Goal: Information Seeking & Learning: Learn about a topic

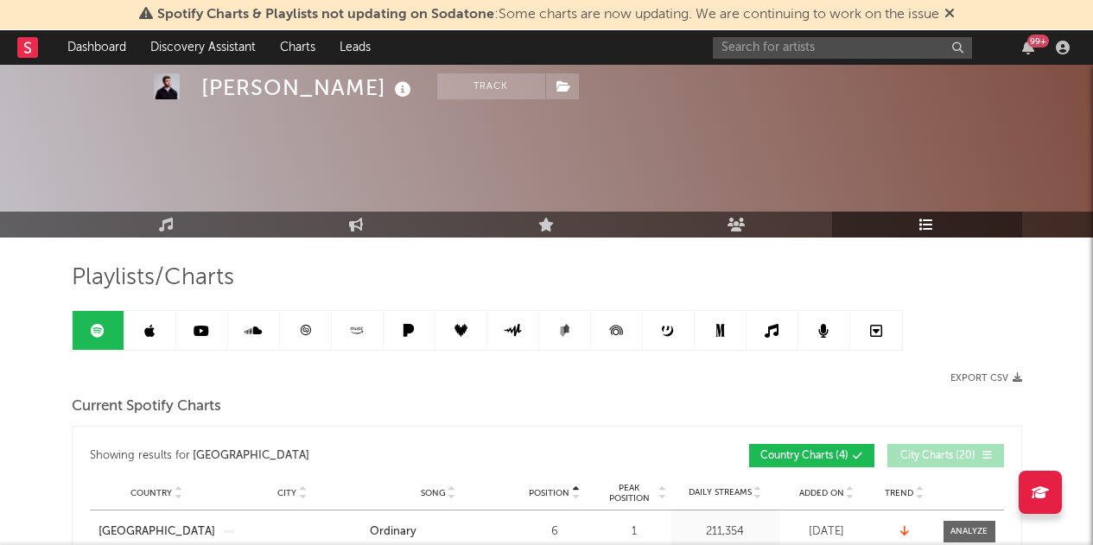
scroll to position [1765, 0]
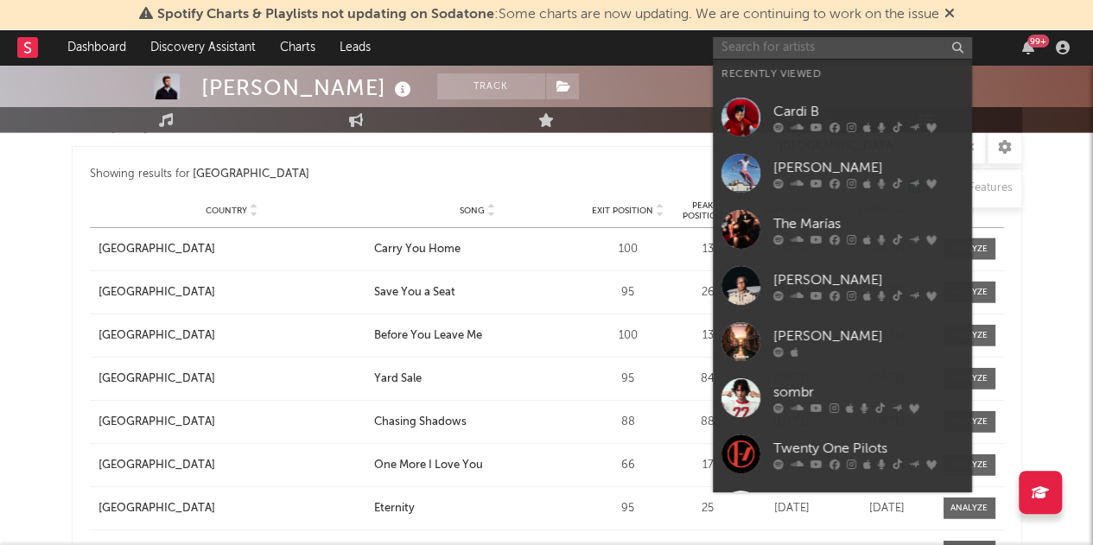
click at [746, 44] on input "text" at bounding box center [842, 48] width 259 height 22
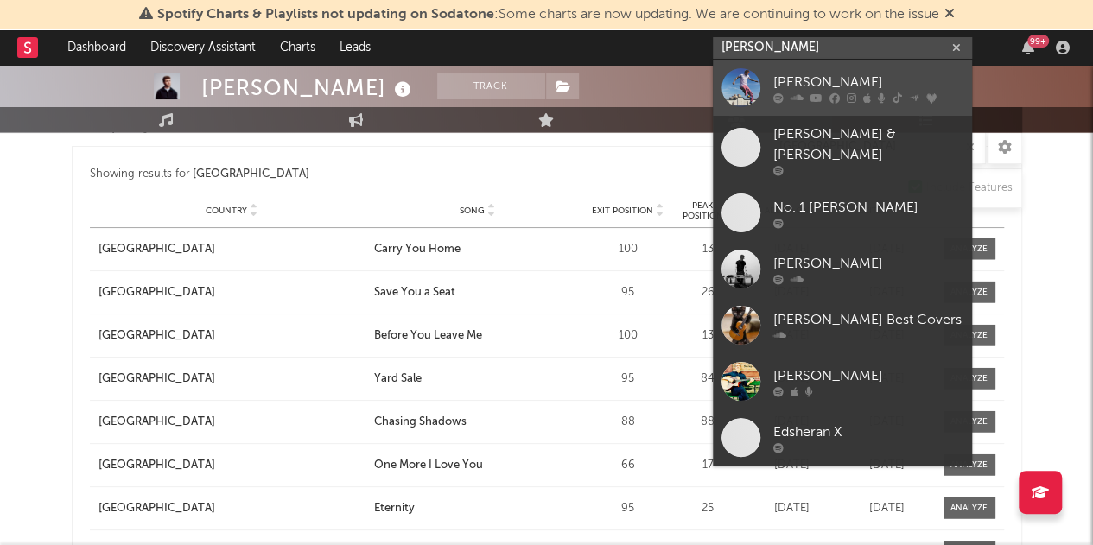
type input "[PERSON_NAME]"
click at [800, 101] on icon at bounding box center [797, 97] width 13 height 10
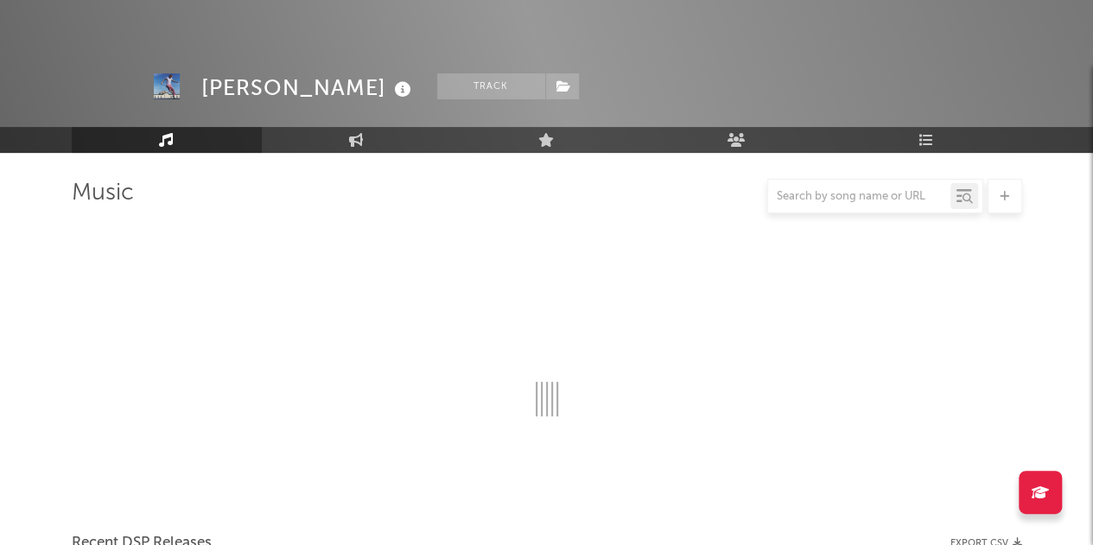
scroll to position [1765, 0]
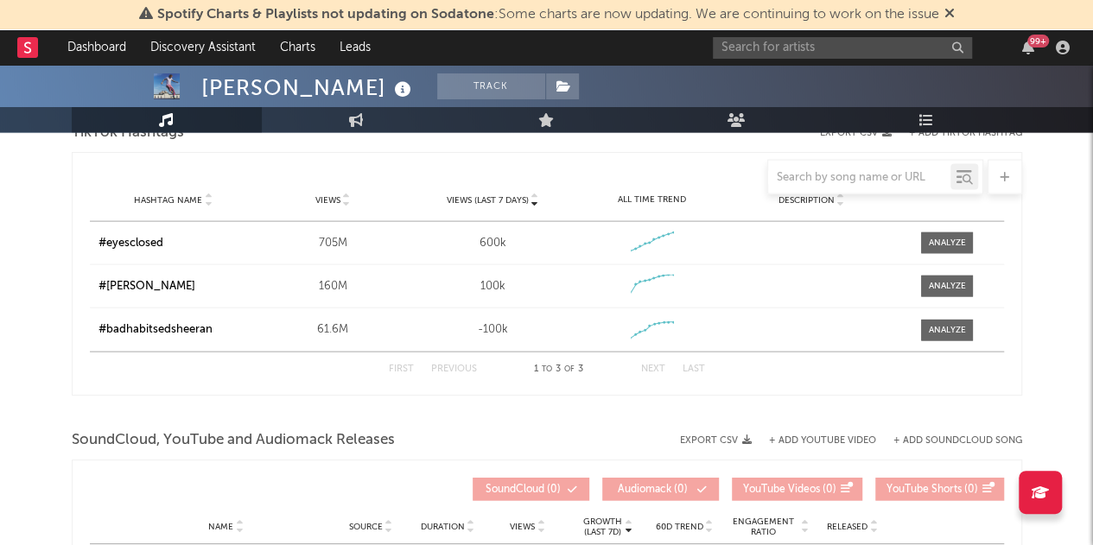
select select "6m"
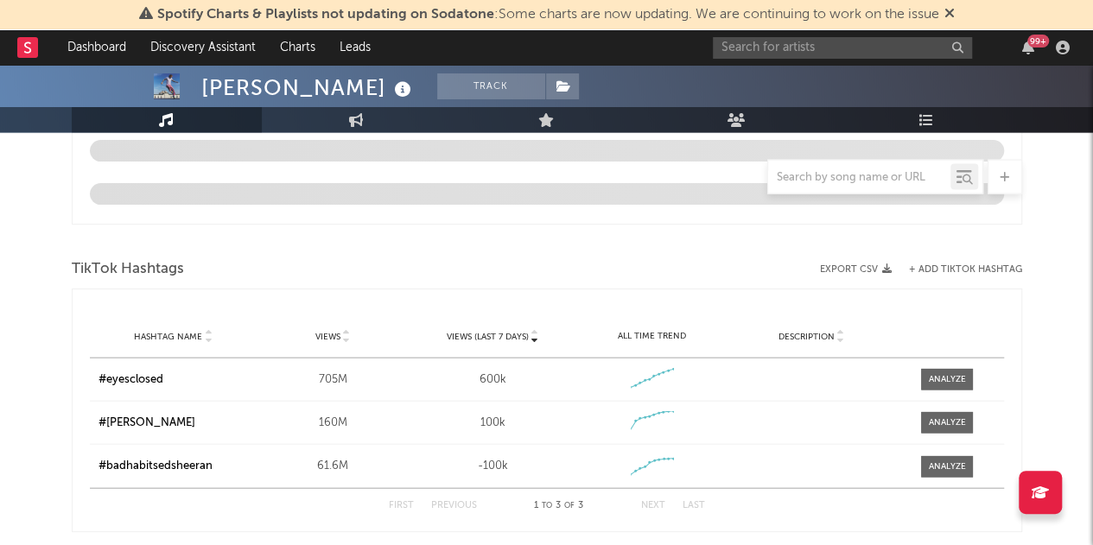
select select "6m"
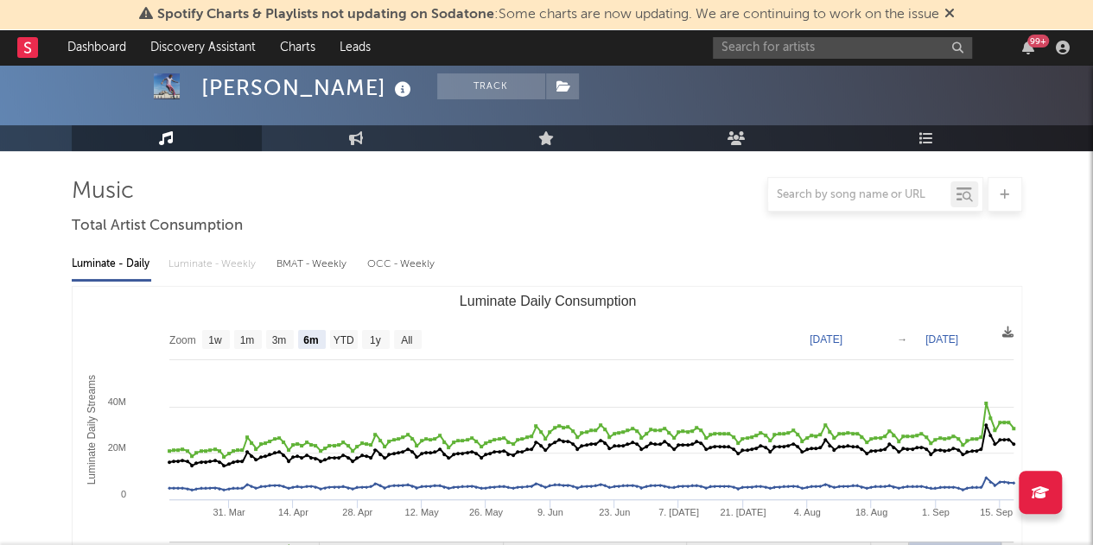
scroll to position [88, 0]
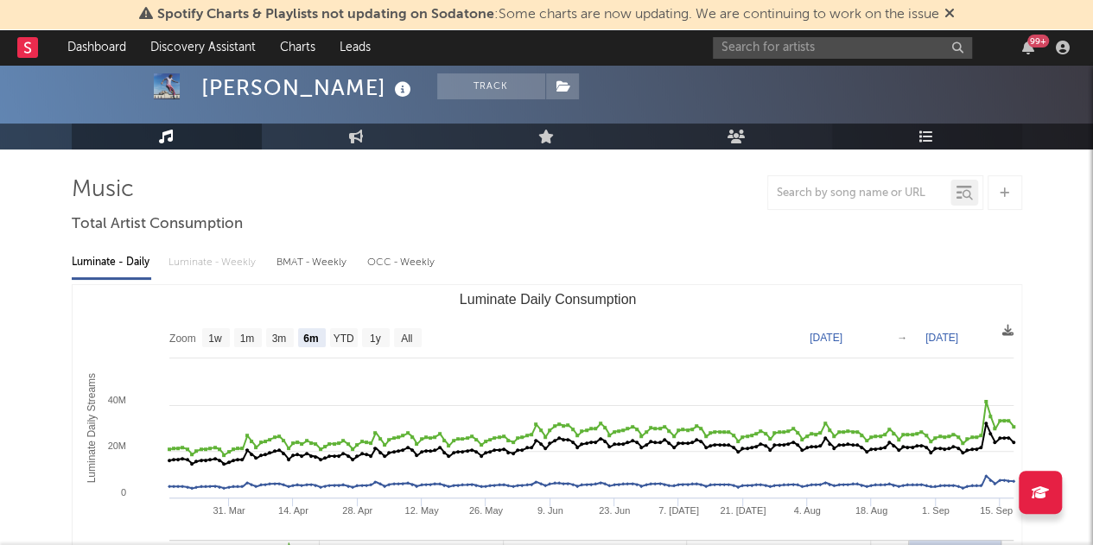
click at [932, 141] on icon at bounding box center [926, 137] width 15 height 14
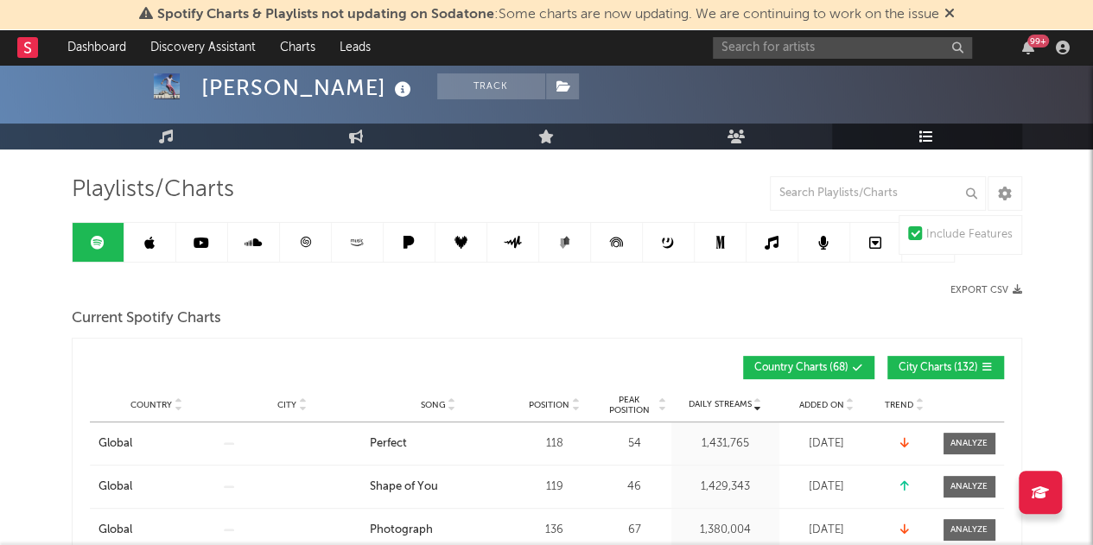
scroll to position [91, 0]
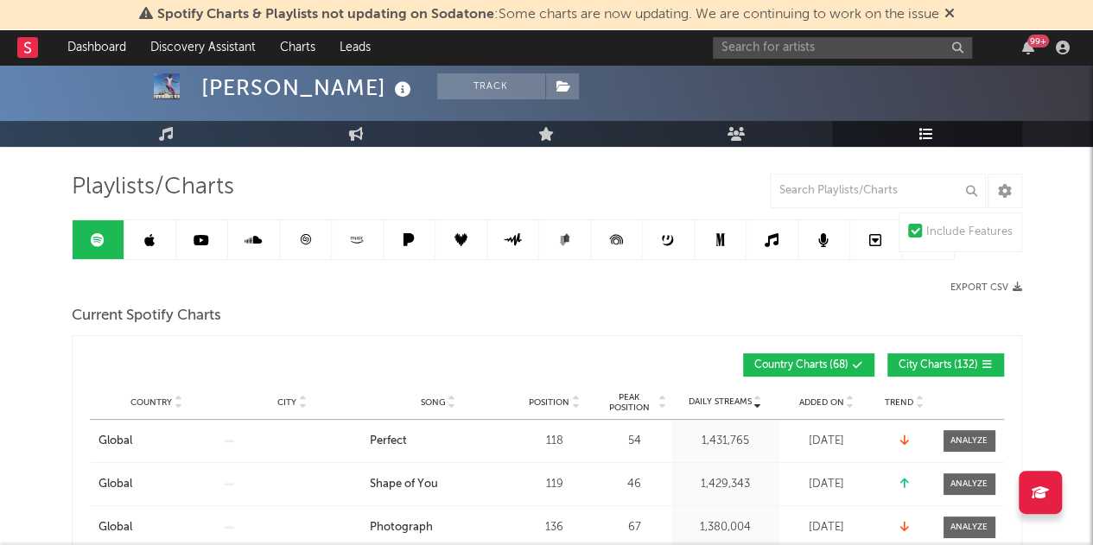
click at [946, 369] on button "City Charts ( 132 )" at bounding box center [945, 364] width 117 height 23
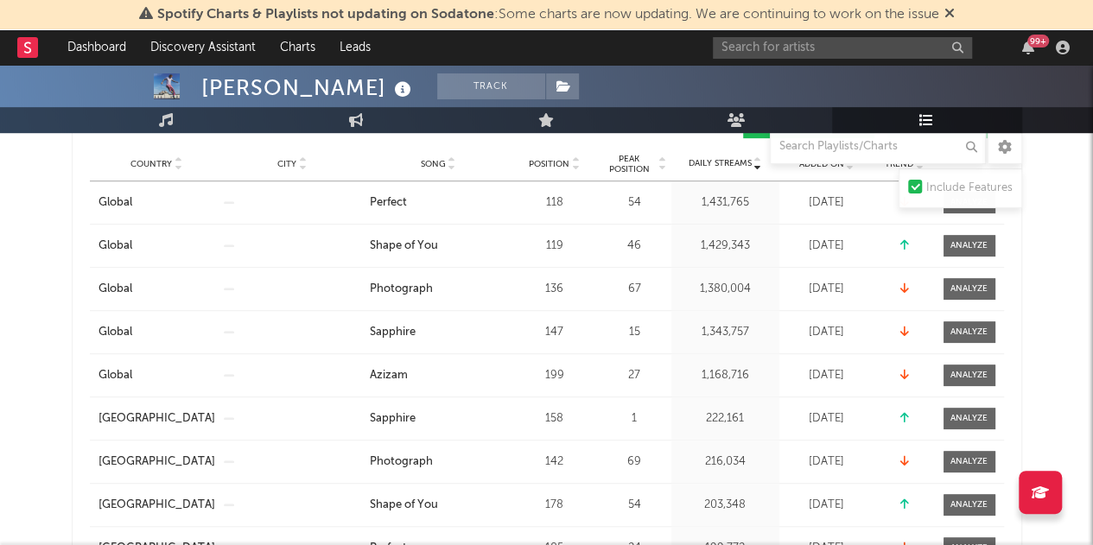
scroll to position [201, 0]
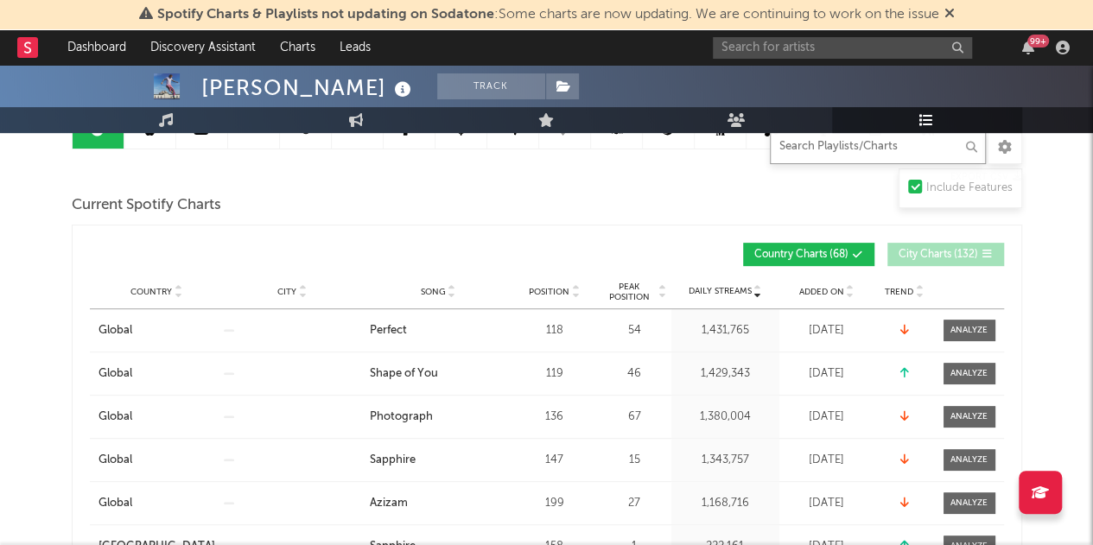
click at [846, 156] on input "text" at bounding box center [878, 147] width 216 height 35
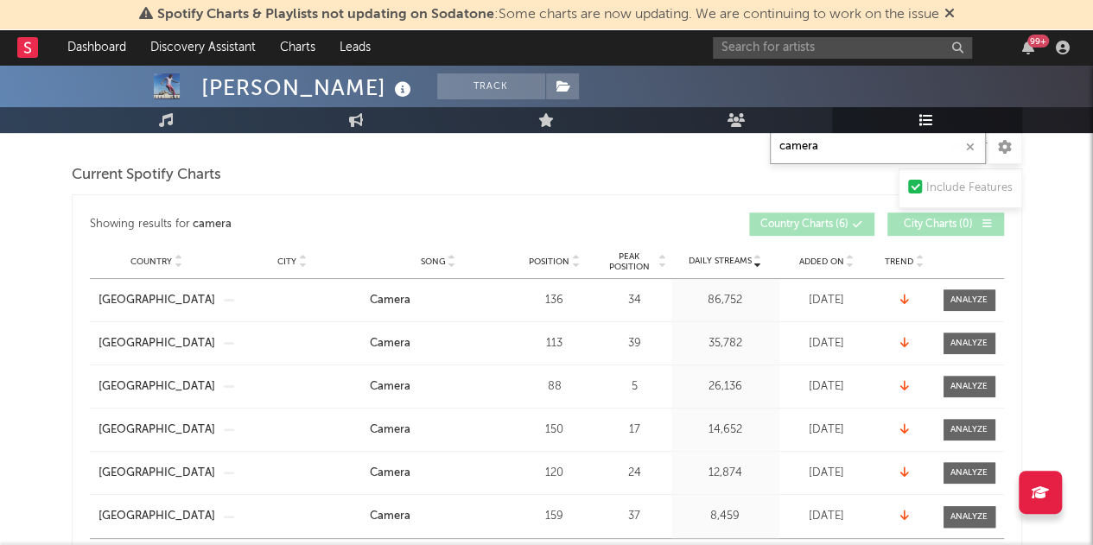
scroll to position [235, 0]
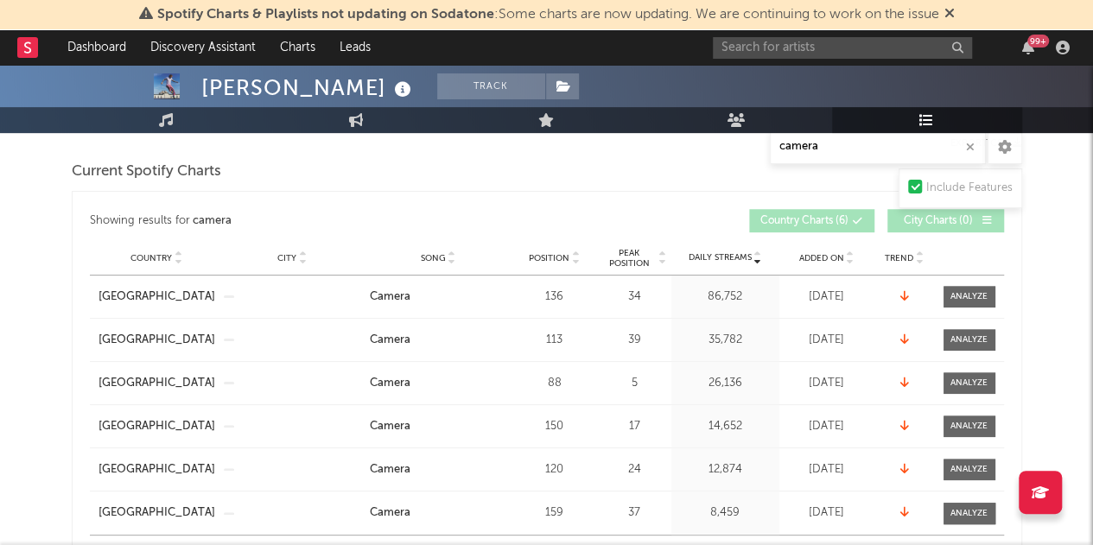
click at [550, 245] on div "Country City Song Position Peak Position Estimated Daily Streams Playlist Follo…" at bounding box center [547, 258] width 914 height 35
click at [548, 257] on span "Position" at bounding box center [549, 258] width 41 height 10
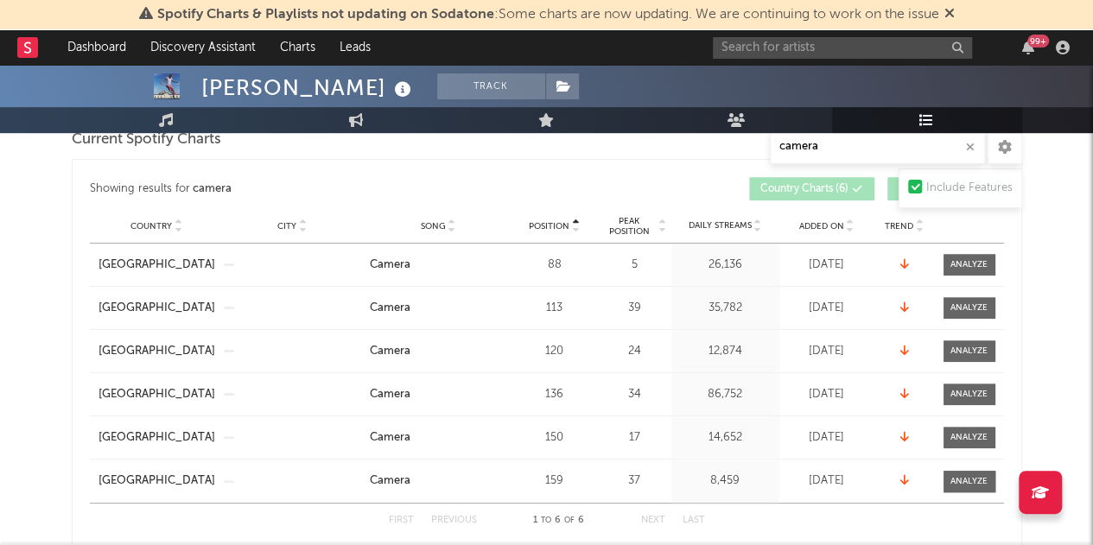
scroll to position [268, 0]
click at [816, 150] on input "camera" at bounding box center [878, 147] width 216 height 35
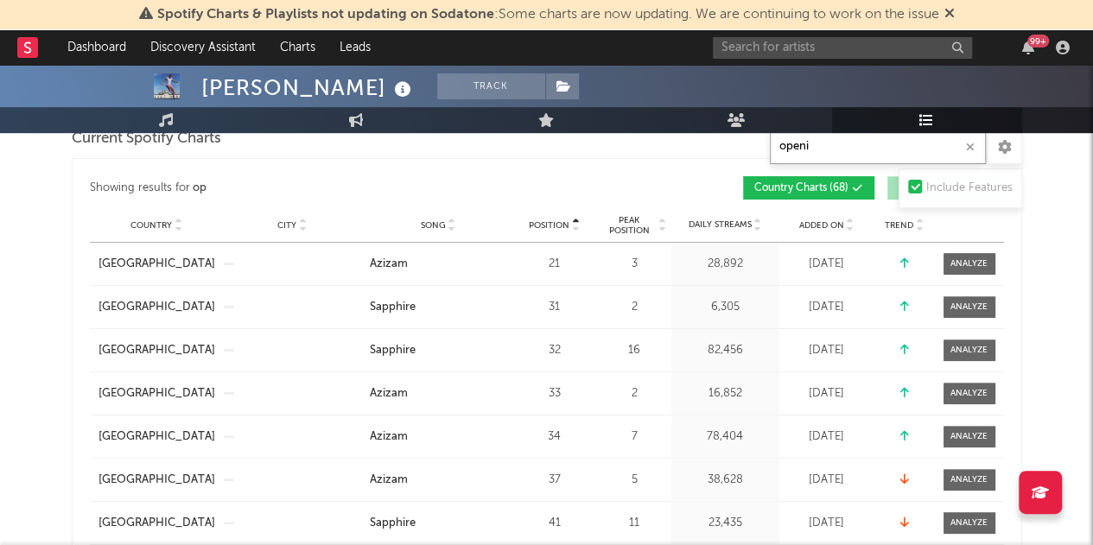
type input "openin"
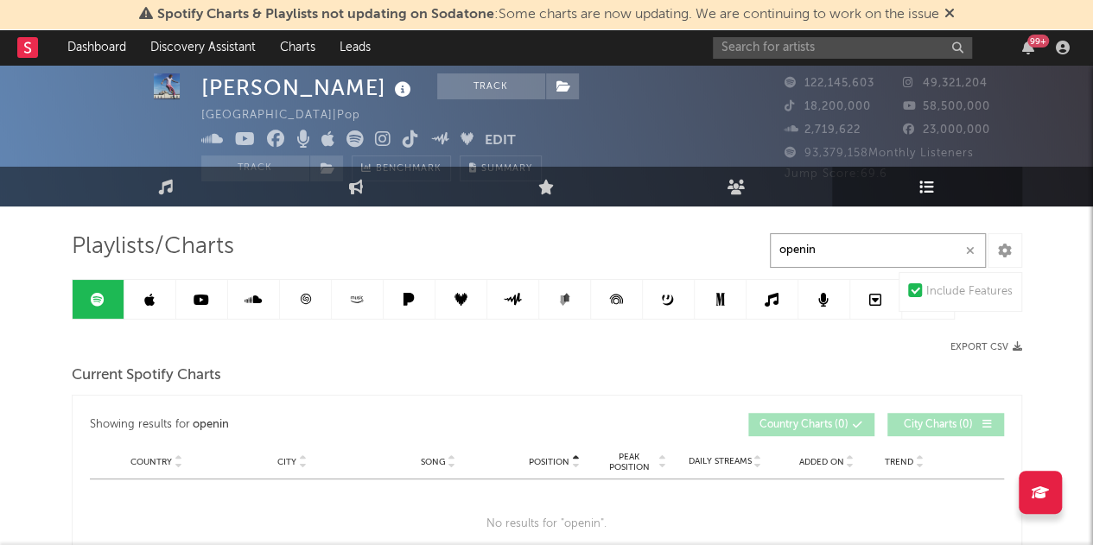
scroll to position [18, 0]
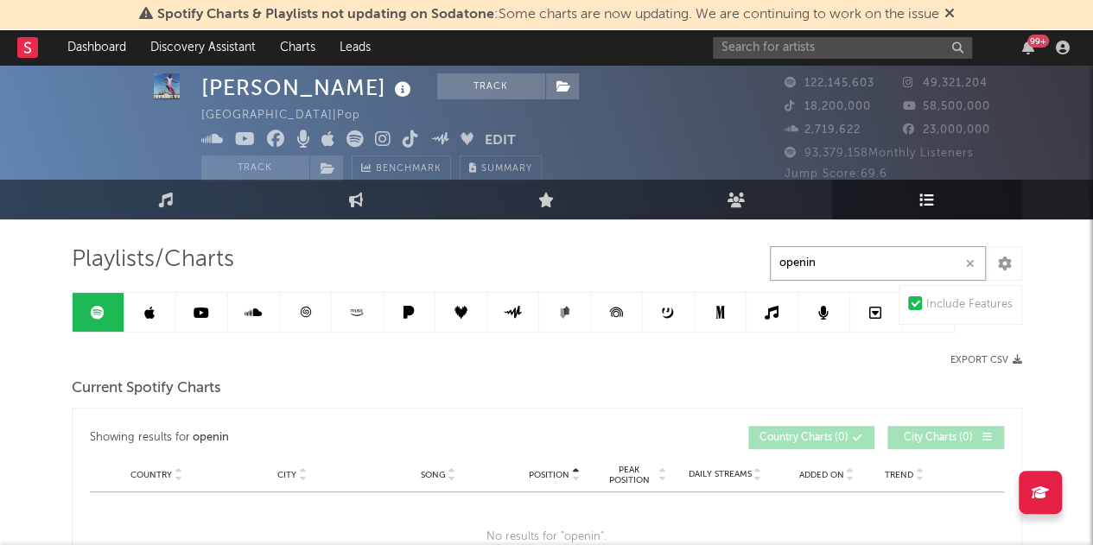
click at [969, 267] on icon "button" at bounding box center [970, 263] width 9 height 11
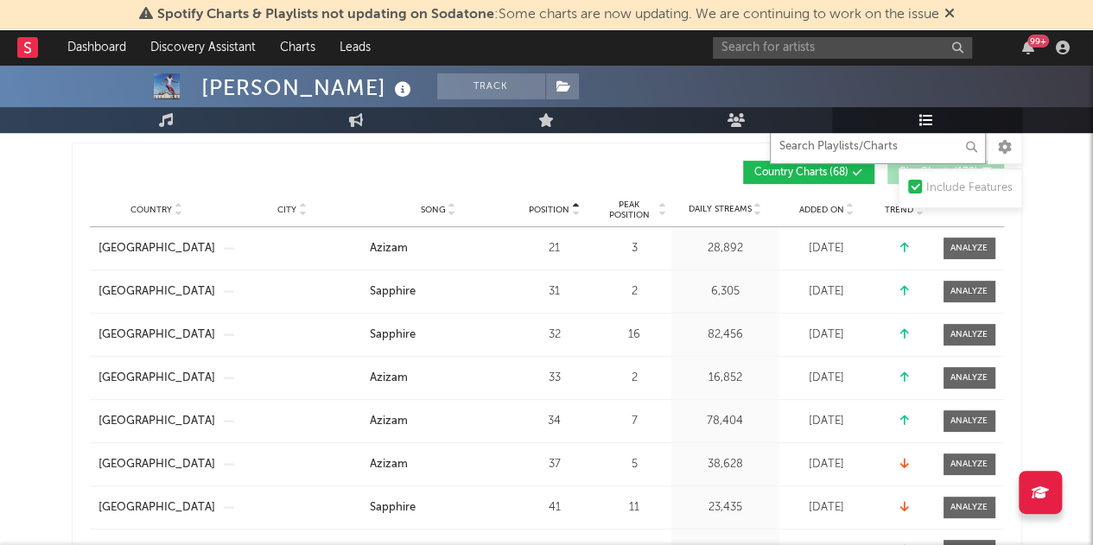
scroll to position [284, 0]
click at [546, 205] on span "Position" at bounding box center [549, 209] width 41 height 10
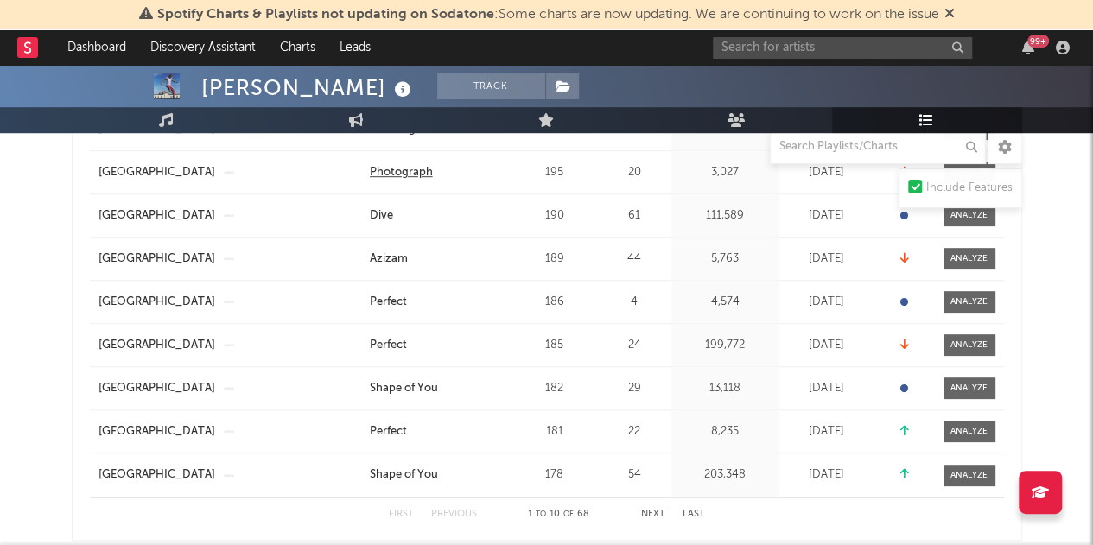
scroll to position [447, 0]
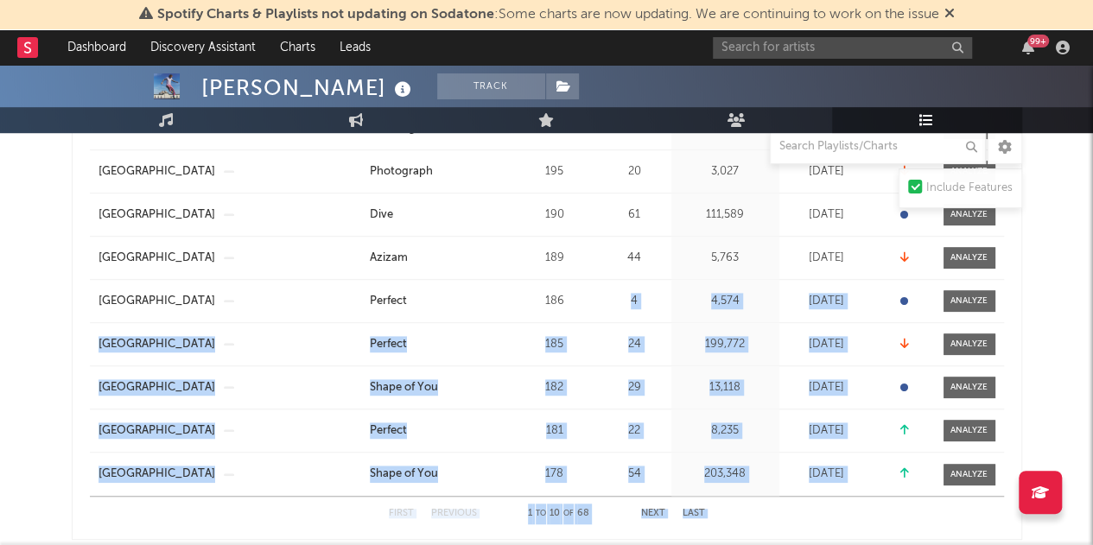
drag, startPoint x: 648, startPoint y: 511, endPoint x: 590, endPoint y: 285, distance: 232.8
click at [590, 285] on div "Country [GEOGRAPHIC_DATA] Song Perfect Position 186 Peak Position 4 Estimated D…" at bounding box center [547, 301] width 914 height 42
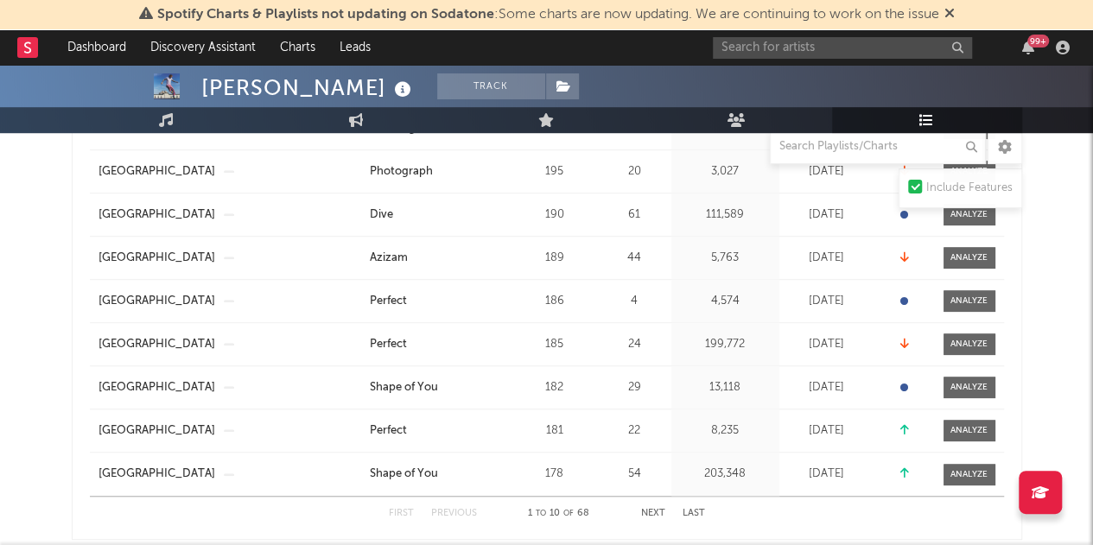
scroll to position [576, 0]
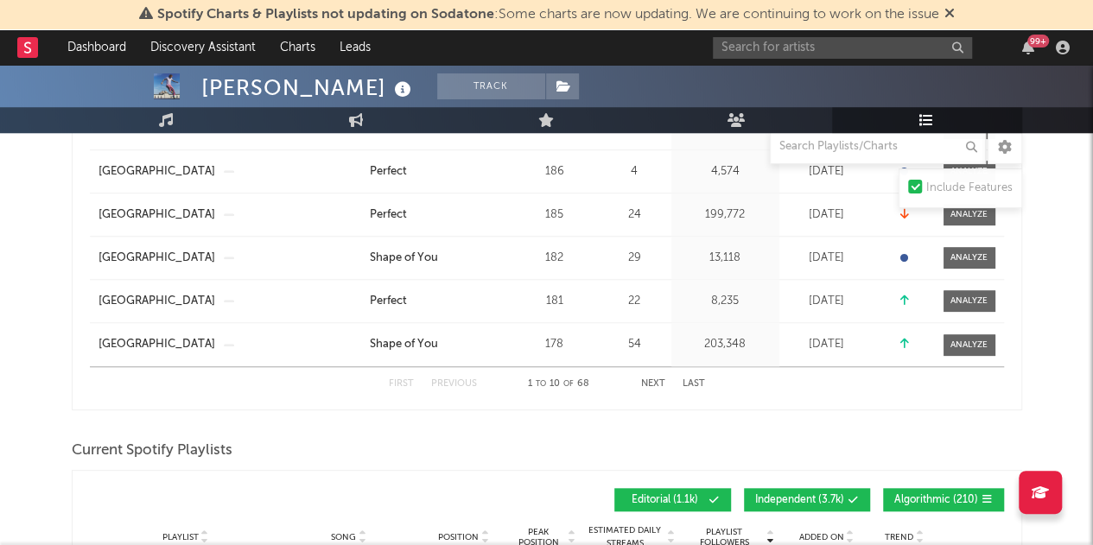
click at [661, 379] on button "Next" at bounding box center [653, 384] width 24 height 10
click at [662, 379] on button "Next" at bounding box center [653, 384] width 24 height 10
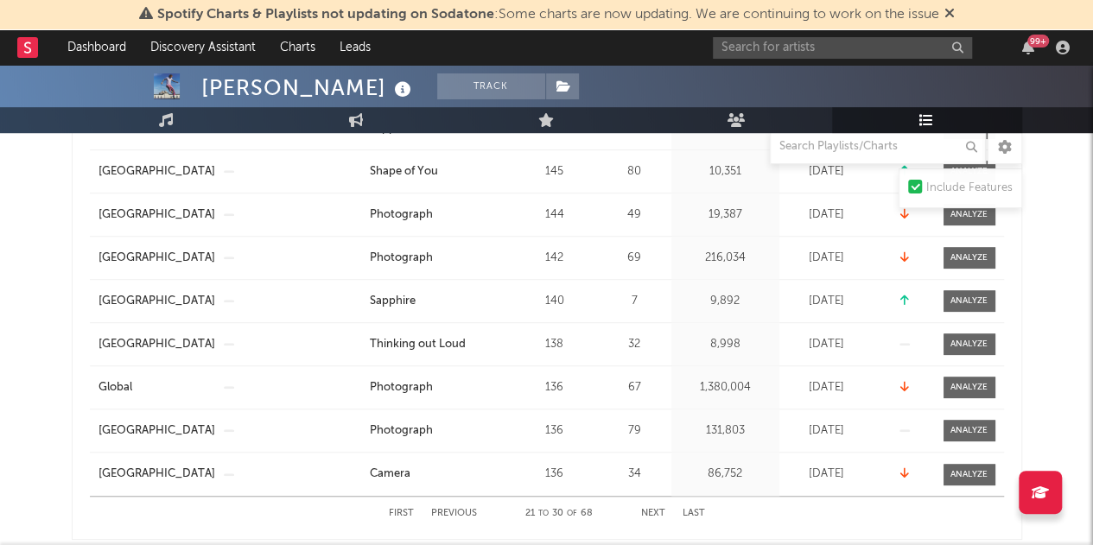
scroll to position [500, 0]
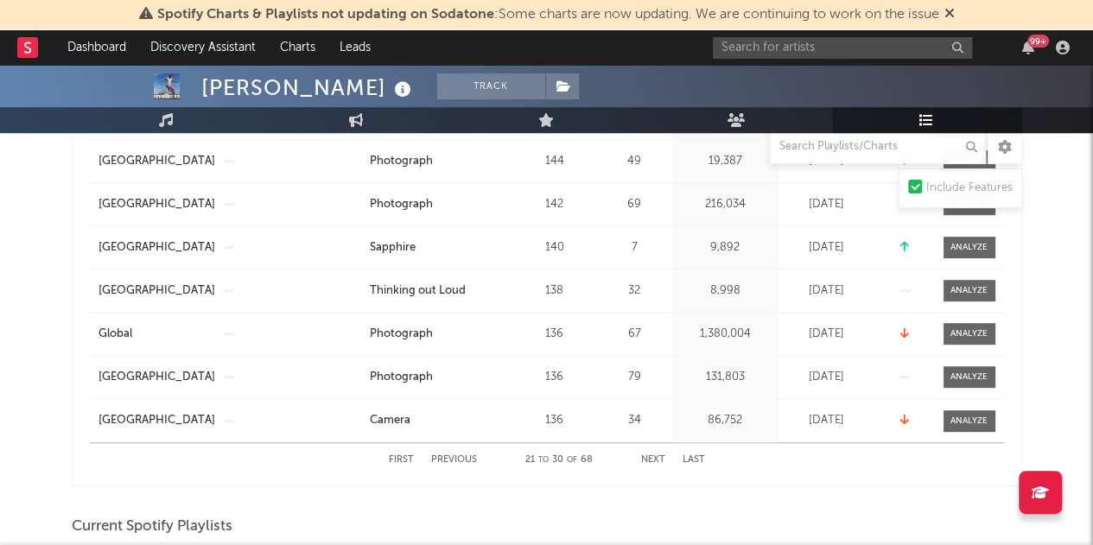
click at [656, 457] on button "Next" at bounding box center [653, 460] width 24 height 10
click at [658, 459] on button "Next" at bounding box center [653, 460] width 24 height 10
click at [660, 460] on button "Next" at bounding box center [653, 460] width 24 height 10
click at [662, 462] on button "Next" at bounding box center [653, 460] width 24 height 10
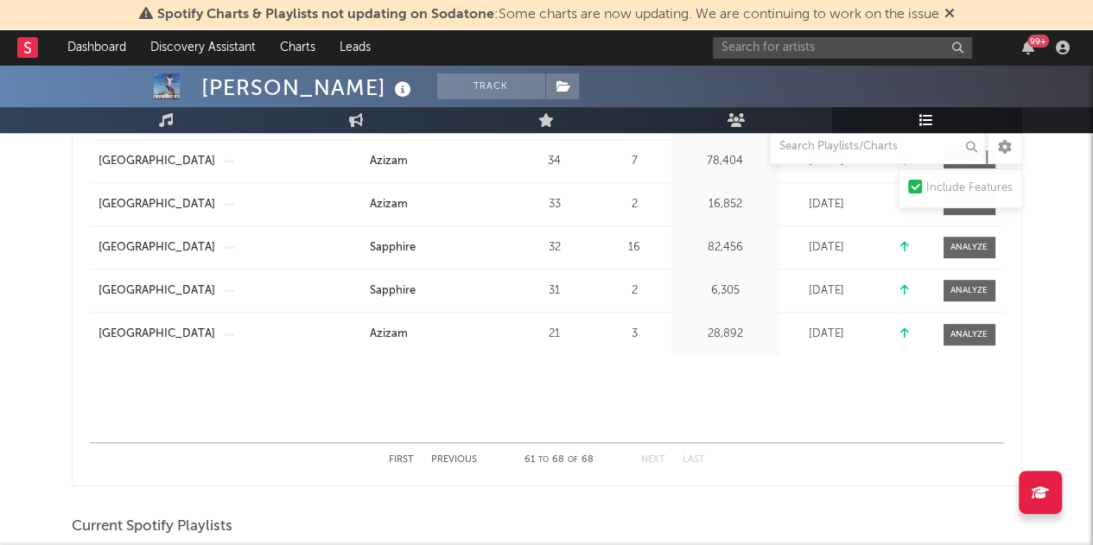
click at [665, 461] on div "First Previous 61 to 68 of 68 Next Last" at bounding box center [547, 460] width 316 height 34
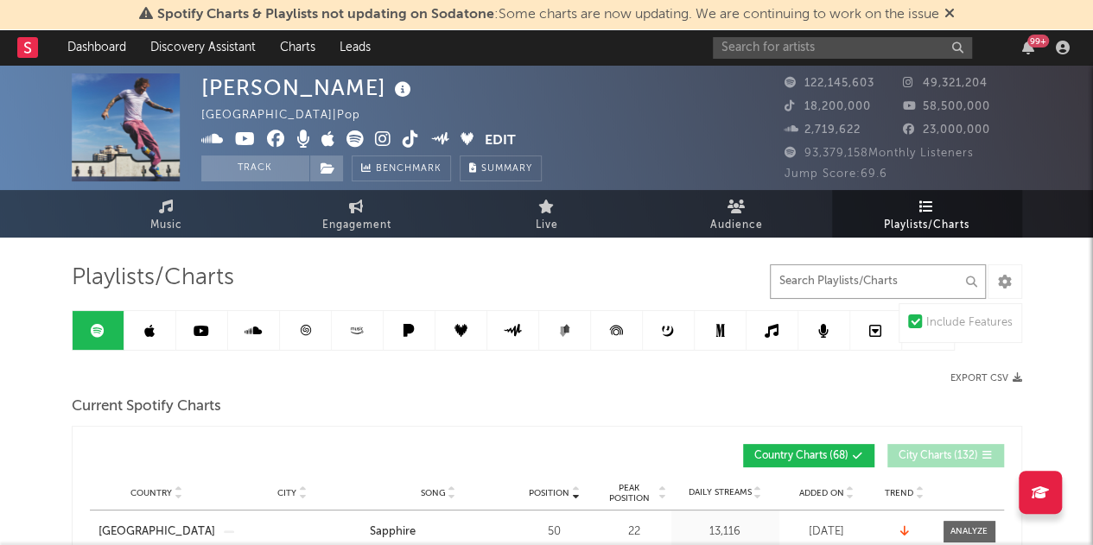
click at [835, 279] on input "text" at bounding box center [878, 281] width 216 height 35
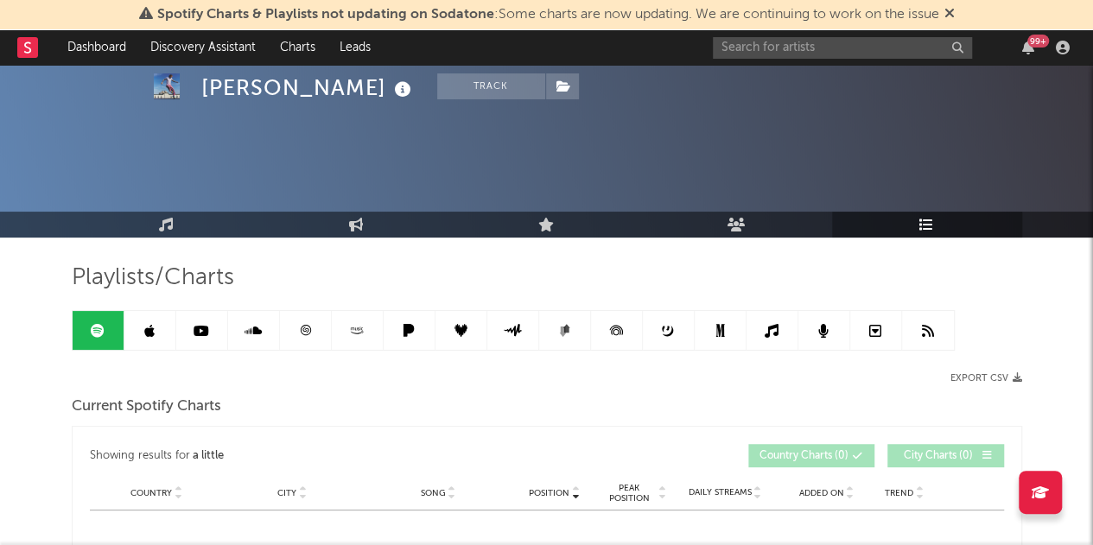
scroll to position [188, 0]
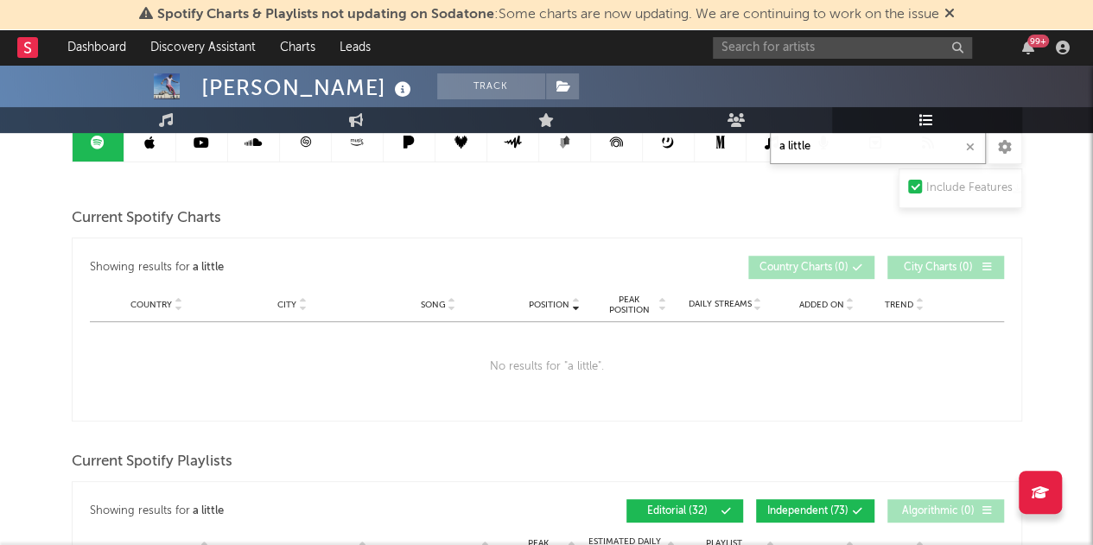
type input "a little"
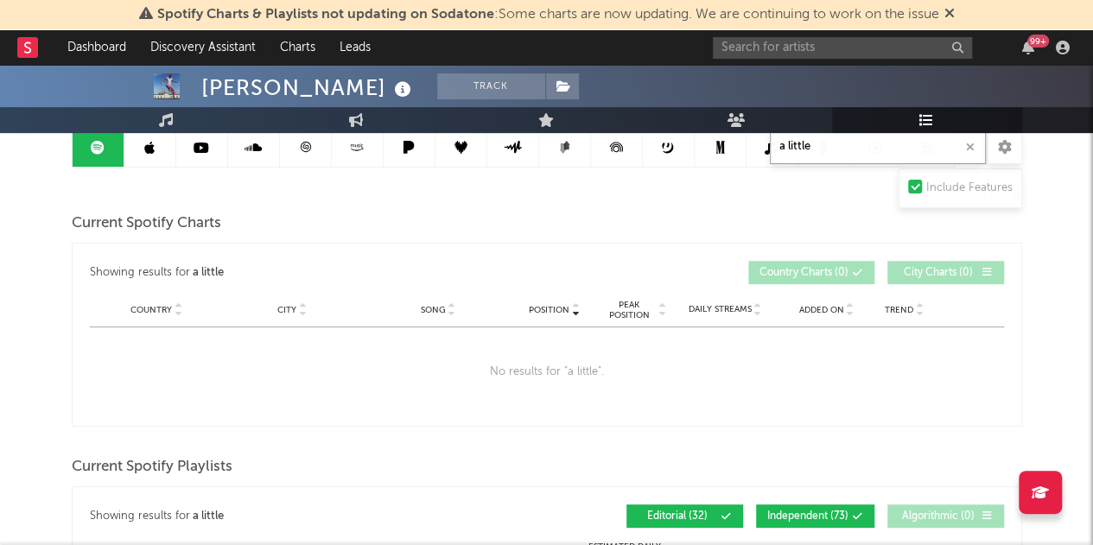
scroll to position [0, 0]
